Goal: Task Accomplishment & Management: Manage account settings

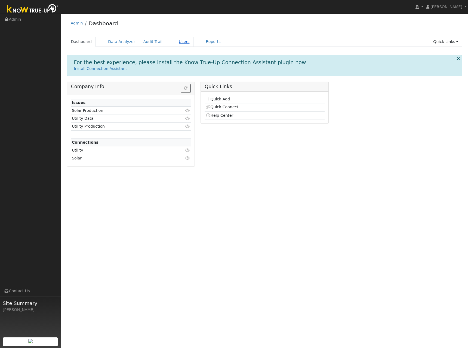
click at [175, 41] on link "Users" at bounding box center [184, 42] width 19 height 10
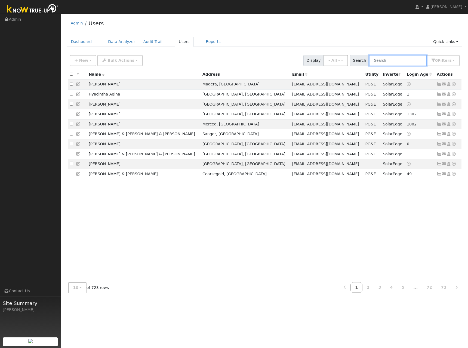
click at [380, 63] on input "text" at bounding box center [398, 60] width 58 height 11
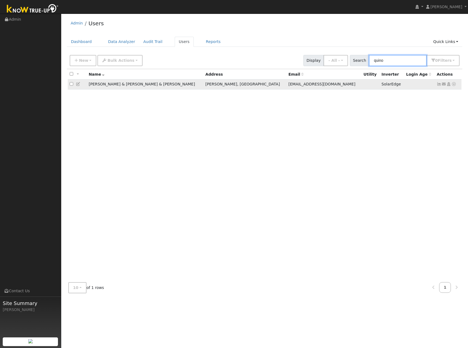
type input "quino"
click at [79, 86] on icon at bounding box center [78, 84] width 5 height 4
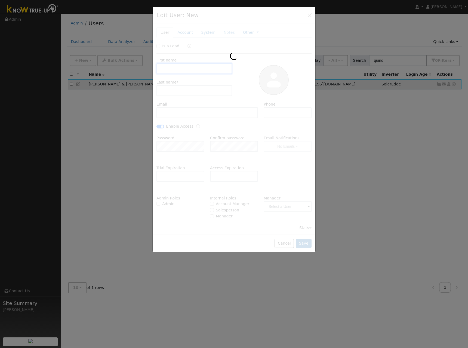
type input "[PERSON_NAME] & [PERSON_NAME]"
type input "Quinonies & [PERSON_NAME]"
type input "[EMAIL_ADDRESS][DOMAIN_NAME]"
type input "[PHONE_NUMBER]"
checkbox input "true"
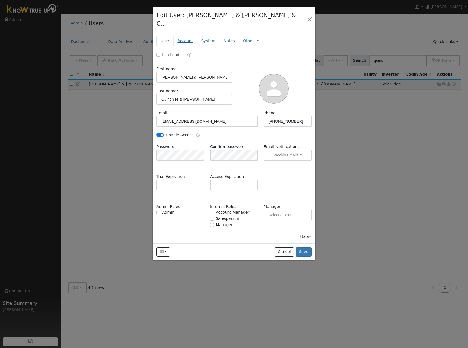
click at [186, 36] on link "Account" at bounding box center [185, 41] width 24 height 10
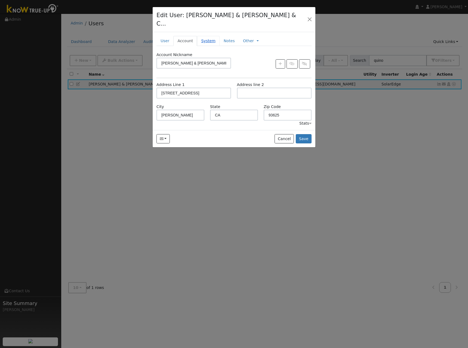
click at [198, 36] on link "System" at bounding box center [208, 41] width 23 height 10
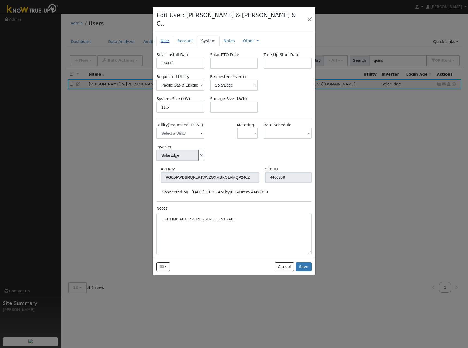
click at [169, 36] on link "User" at bounding box center [164, 41] width 17 height 10
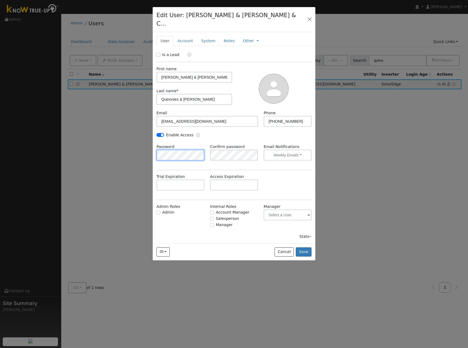
click at [144, 150] on div "Edit User: [PERSON_NAME] & [PERSON_NAME] & C... [PERSON_NAME] [PERSON_NAME] & […" at bounding box center [234, 174] width 468 height 348
click at [309, 247] on button "Save" at bounding box center [304, 251] width 16 height 9
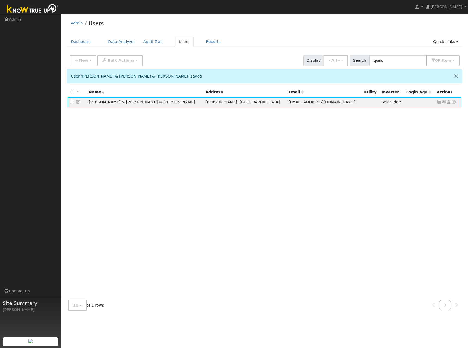
click at [292, 30] on div "Admin Users" at bounding box center [264, 24] width 395 height 17
click at [288, 103] on span "[EMAIL_ADDRESS][DOMAIN_NAME]" at bounding box center [321, 102] width 67 height 4
copy span "[EMAIL_ADDRESS][DOMAIN_NAME]"
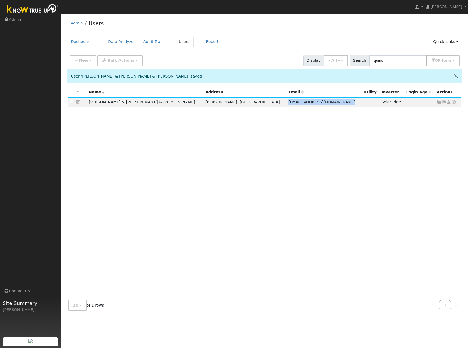
drag, startPoint x: 267, startPoint y: 33, endPoint x: 290, endPoint y: 15, distance: 28.5
click at [267, 33] on div "Admin Users" at bounding box center [264, 24] width 395 height 17
